Goal: Task Accomplishment & Management: Manage account settings

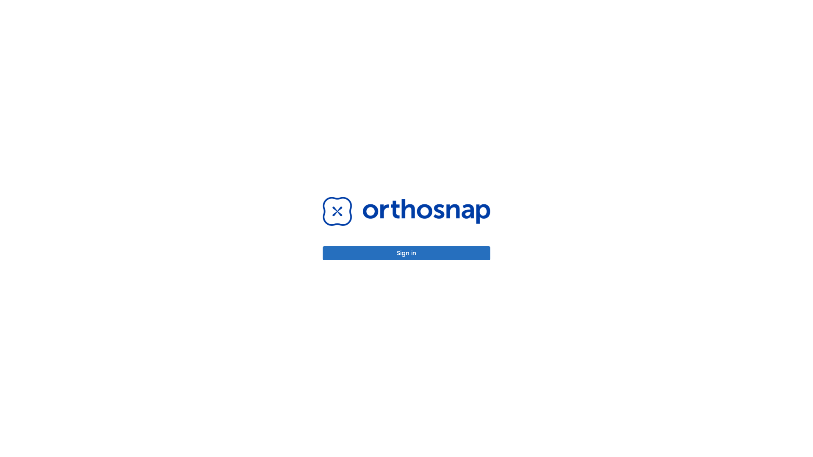
click at [406, 253] on button "Sign in" at bounding box center [406, 253] width 168 height 14
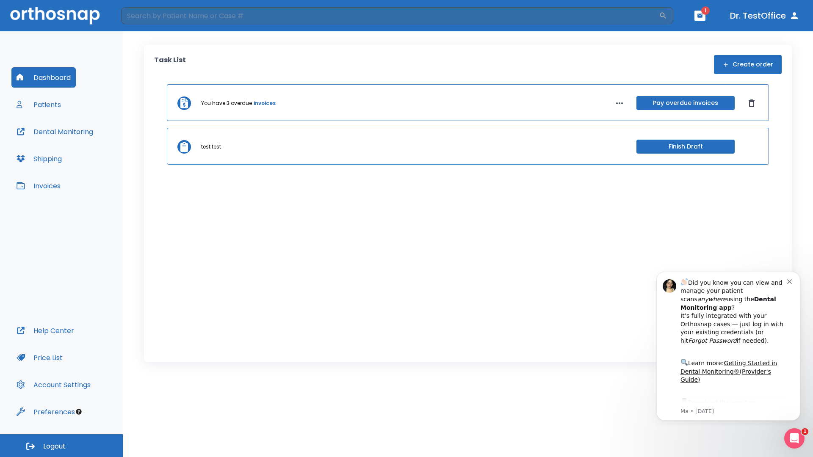
click at [61, 446] on span "Logout" at bounding box center [54, 446] width 22 height 9
